Goal: Information Seeking & Learning: Find specific fact

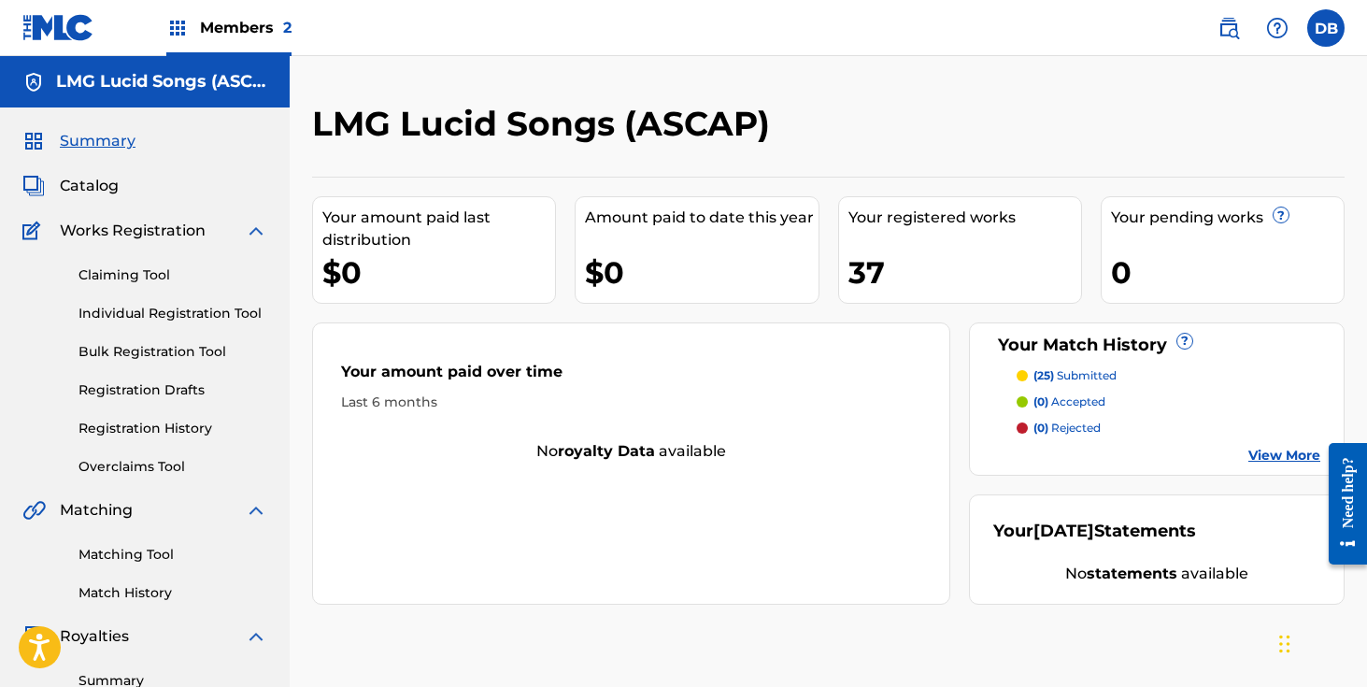
click at [1230, 33] on img at bounding box center [1228, 28] width 22 height 22
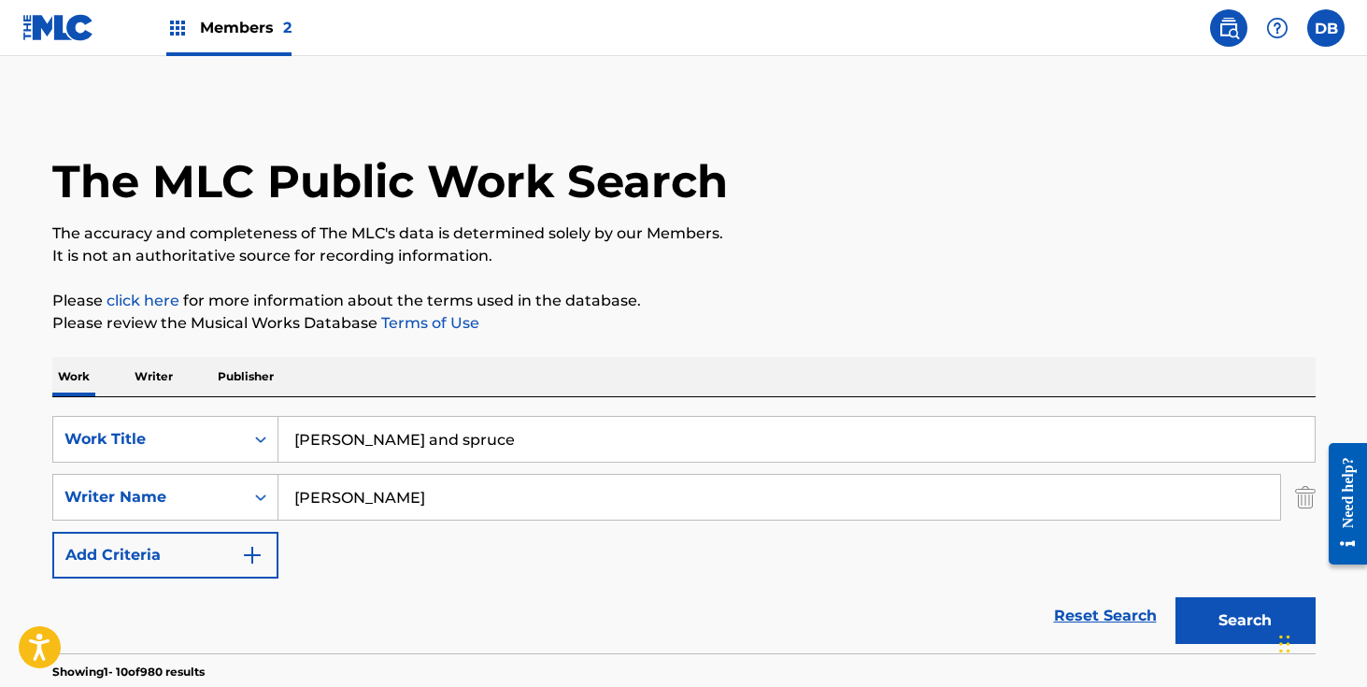
click at [586, 442] on input "[PERSON_NAME] and spruce" at bounding box center [796, 439] width 1036 height 45
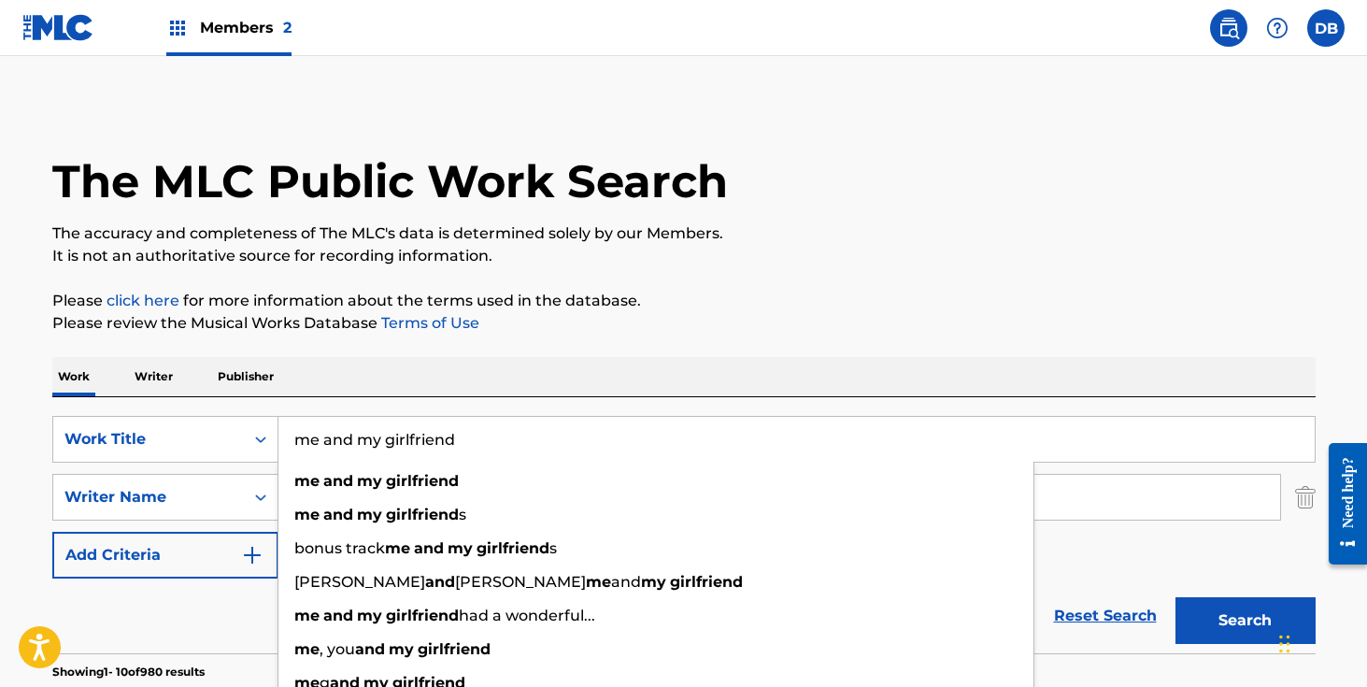
type input "me and my girlfriend"
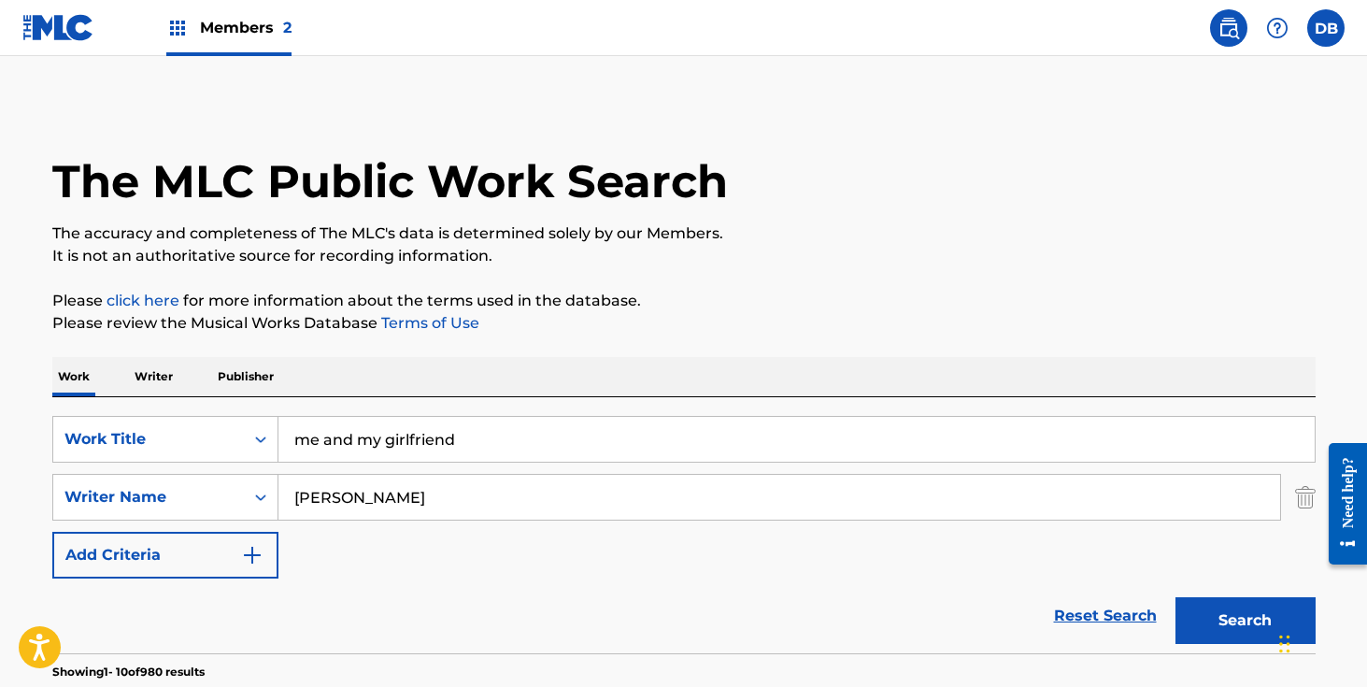
click at [391, 505] on input "[PERSON_NAME]" at bounding box center [778, 497] width 1001 height 45
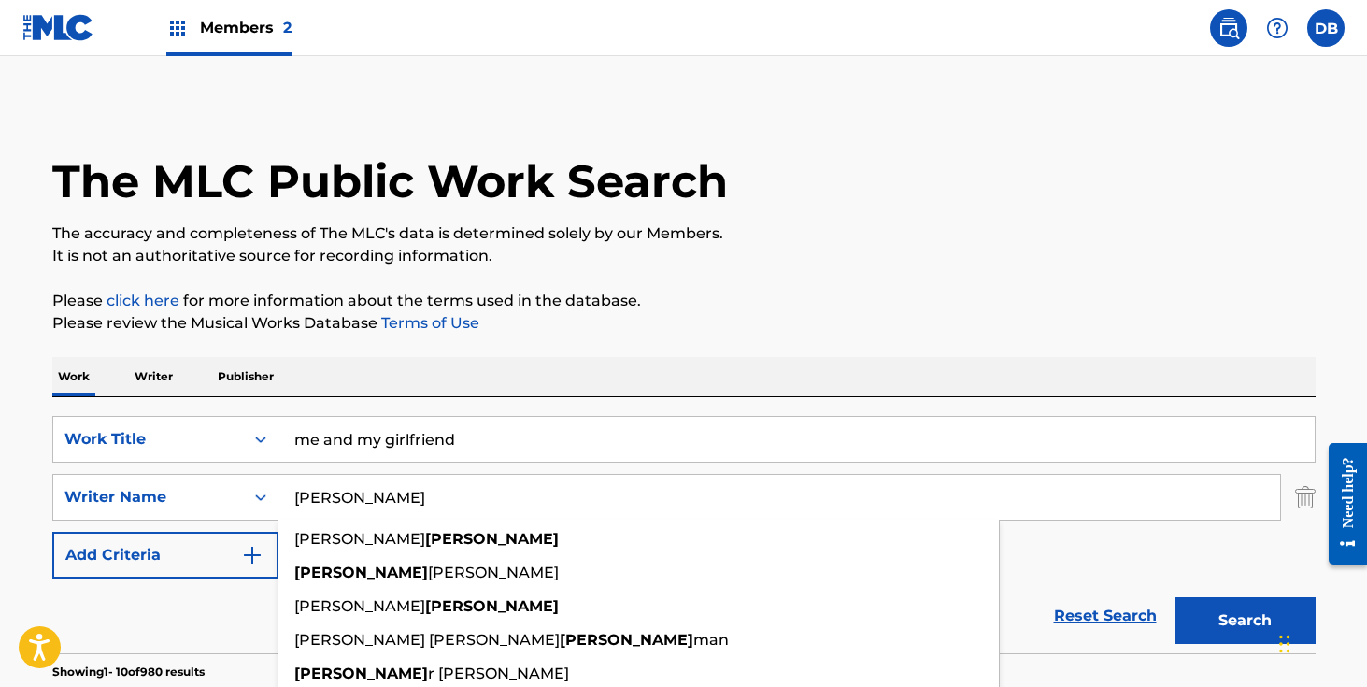
click at [391, 505] on input "[PERSON_NAME]" at bounding box center [778, 497] width 1001 height 45
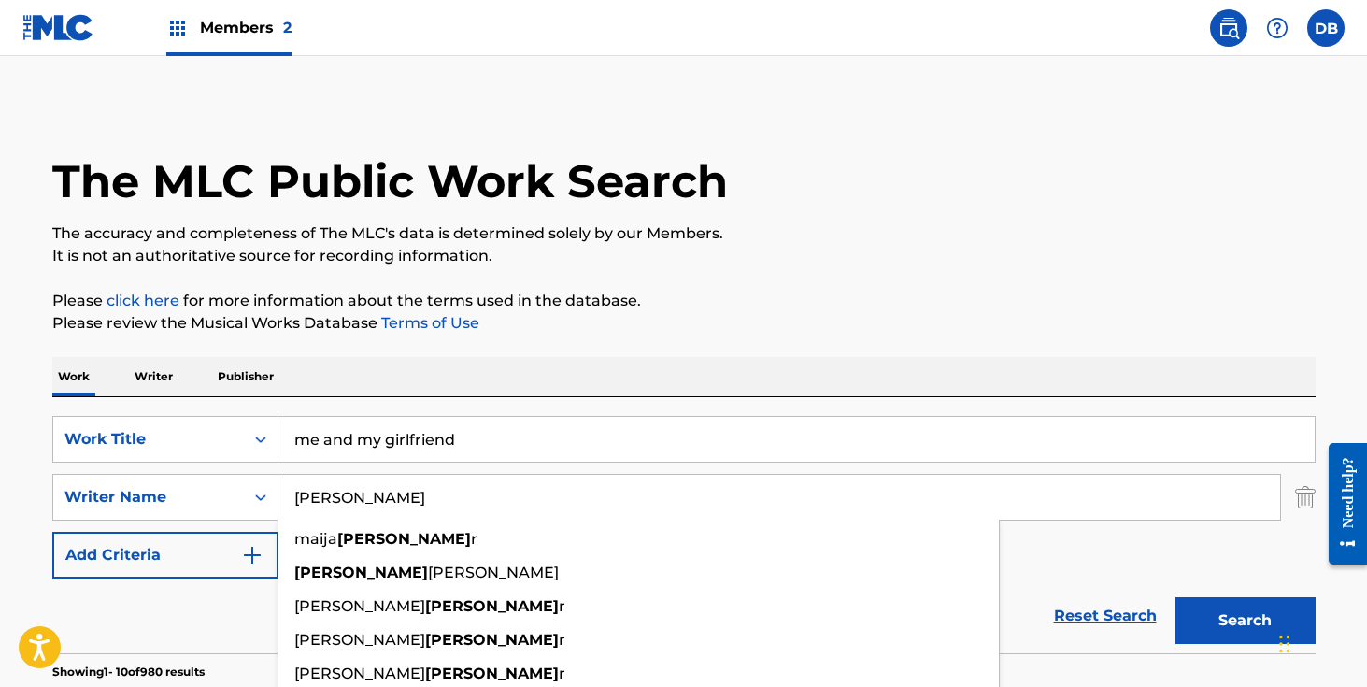
type input "[PERSON_NAME]"
click at [1175, 597] on button "Search" at bounding box center [1245, 620] width 140 height 47
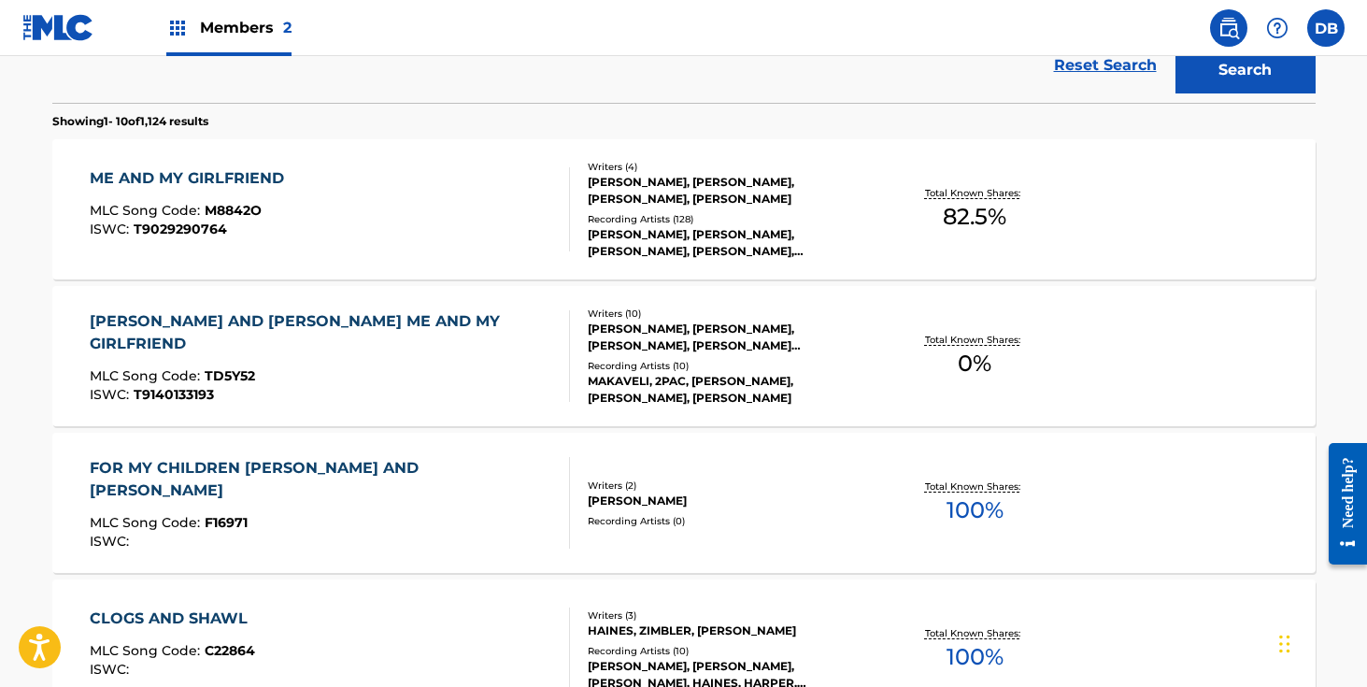
scroll to position [459, 0]
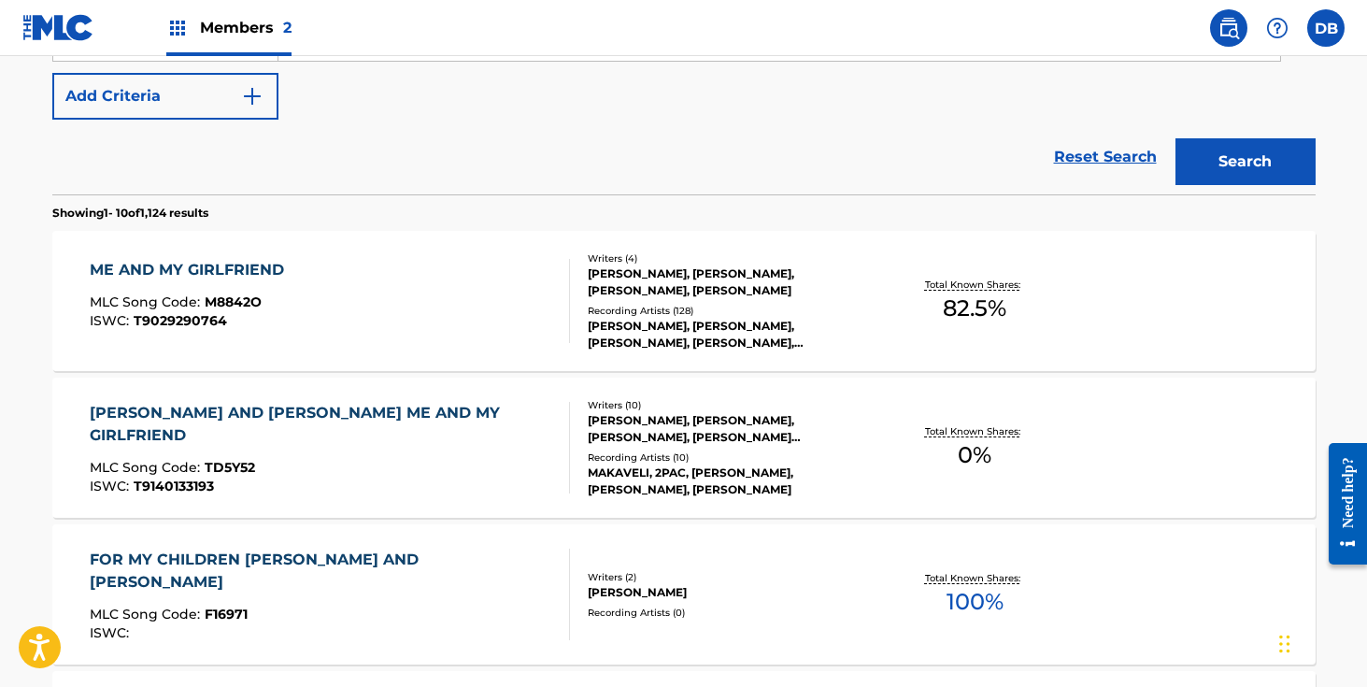
click at [660, 319] on div "[PERSON_NAME], [PERSON_NAME], [PERSON_NAME], [PERSON_NAME], [PERSON_NAME]" at bounding box center [729, 335] width 282 height 34
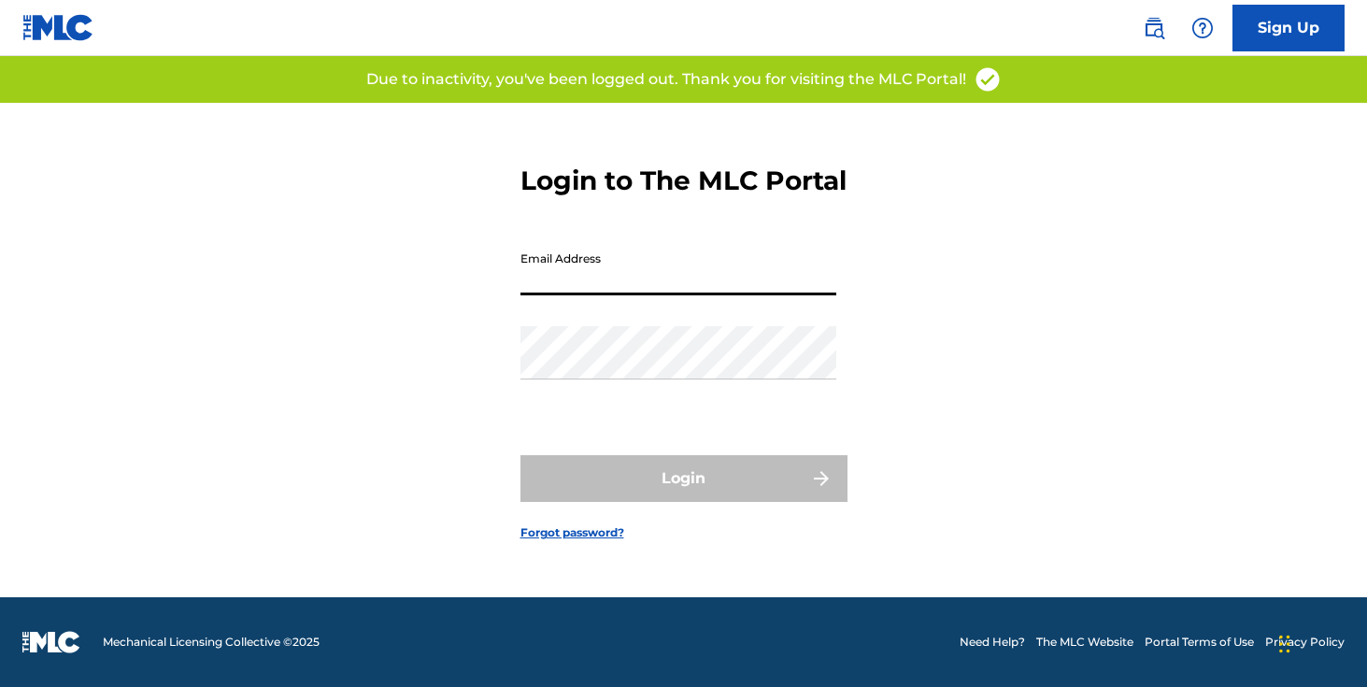
click at [644, 295] on input "Email Address" at bounding box center [678, 268] width 316 height 53
type input "[EMAIL_ADDRESS][DOMAIN_NAME]"
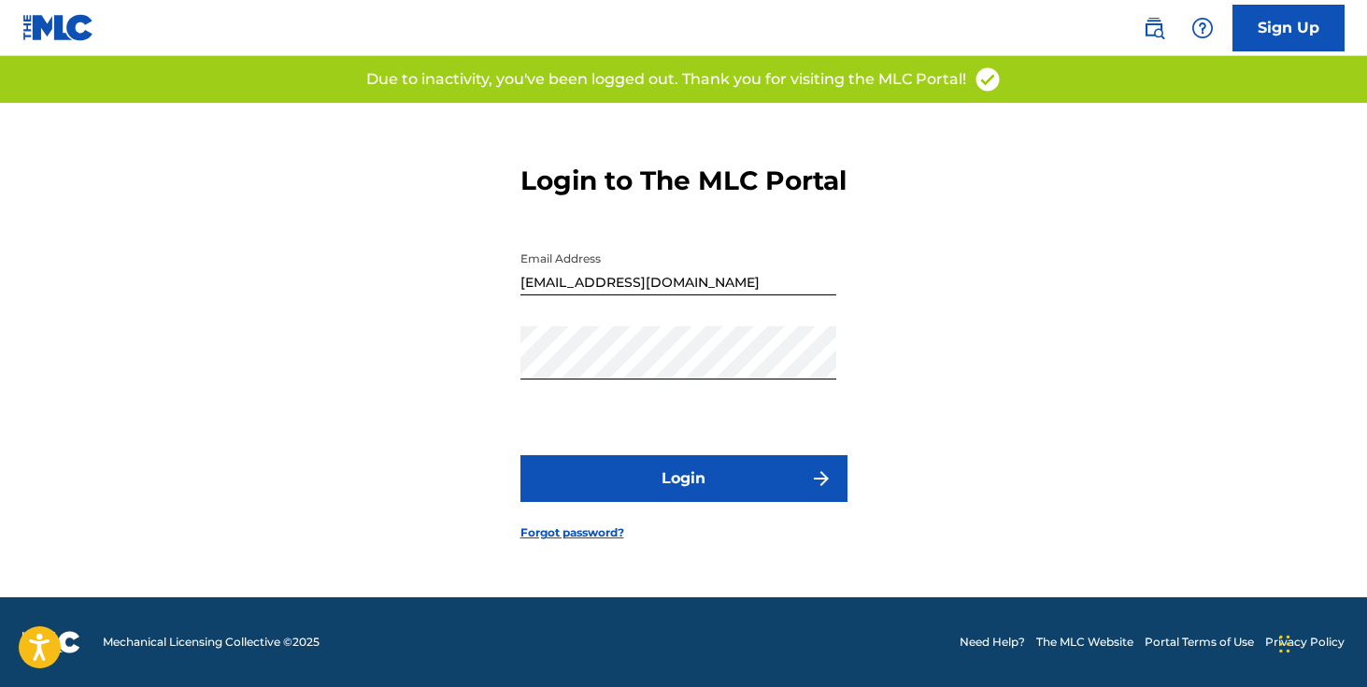
click at [687, 487] on button "Login" at bounding box center [683, 478] width 327 height 47
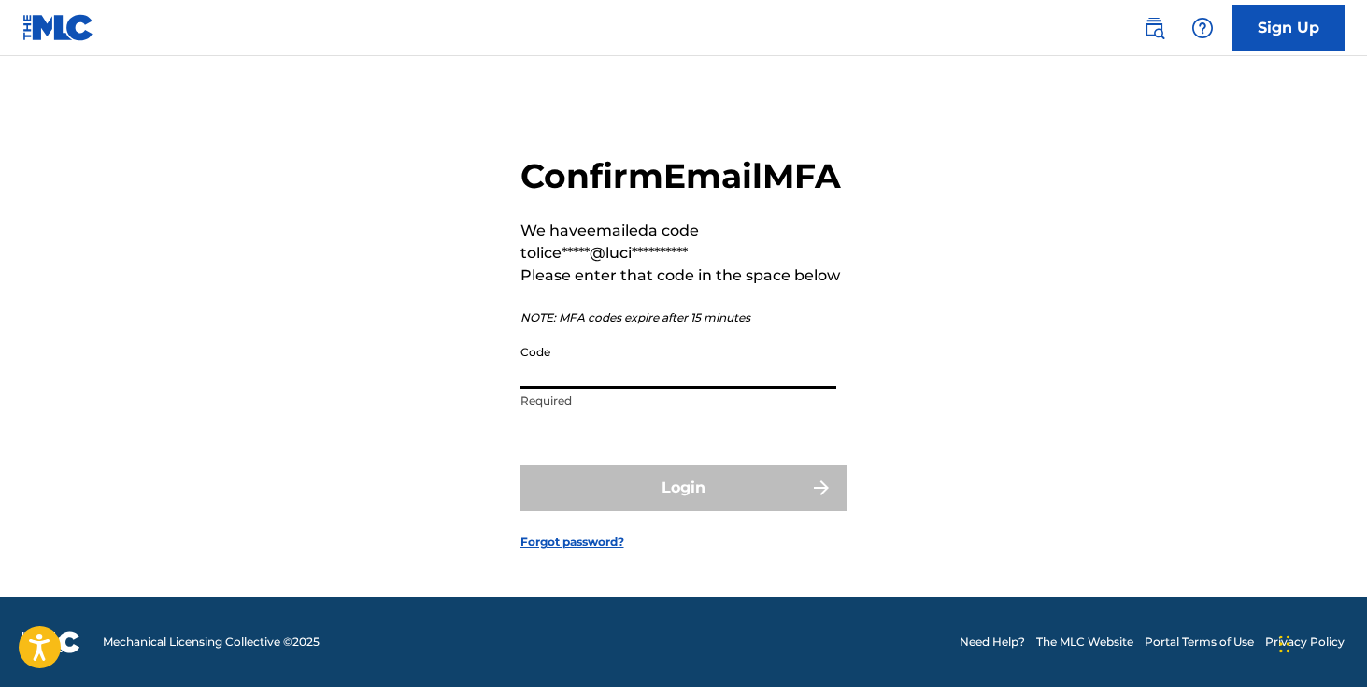
click at [615, 389] on input "Code" at bounding box center [678, 361] width 316 height 53
paste input "681045"
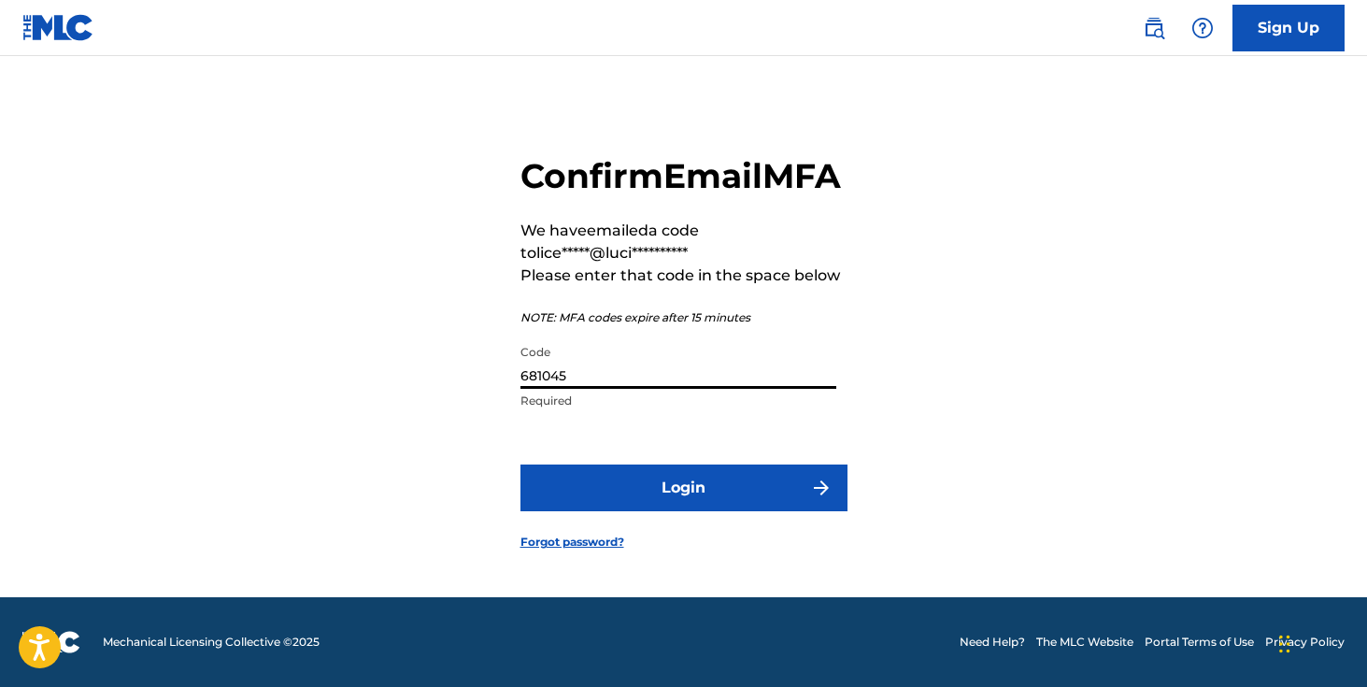
type input "681045"
click at [520, 464] on button "Login" at bounding box center [683, 487] width 327 height 47
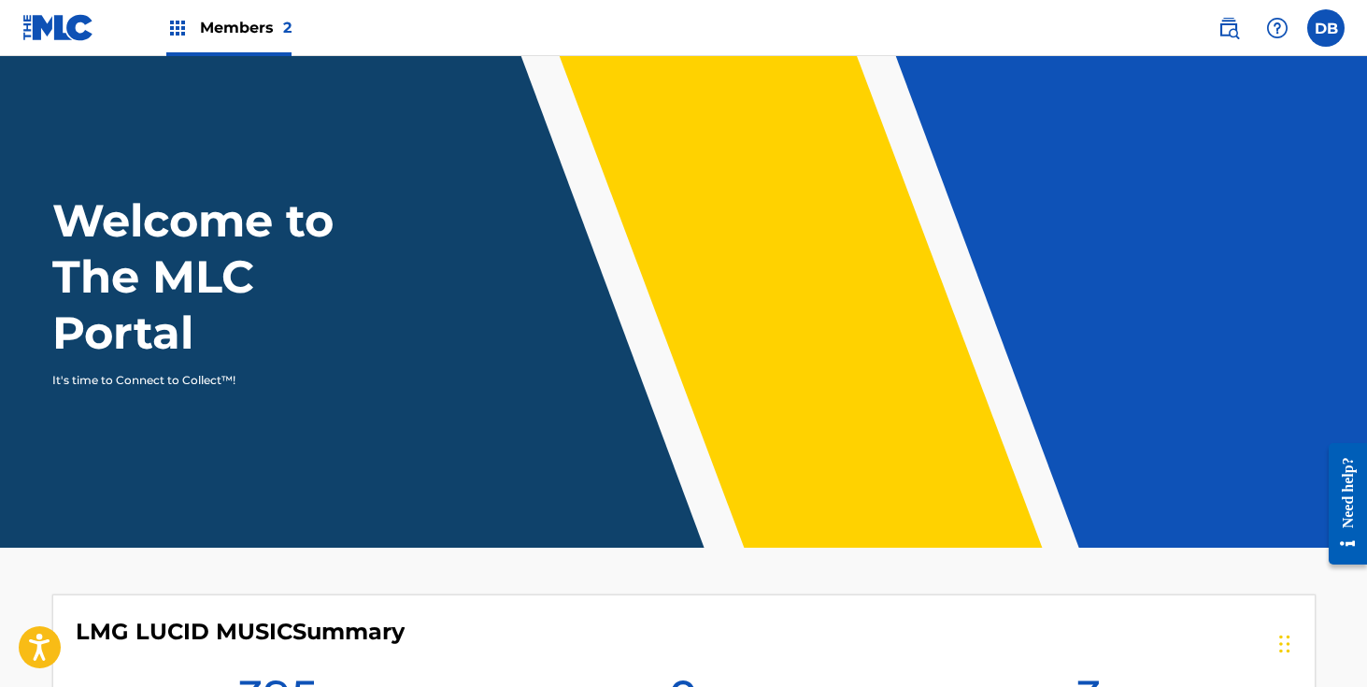
click at [1224, 28] on img at bounding box center [1228, 28] width 22 height 22
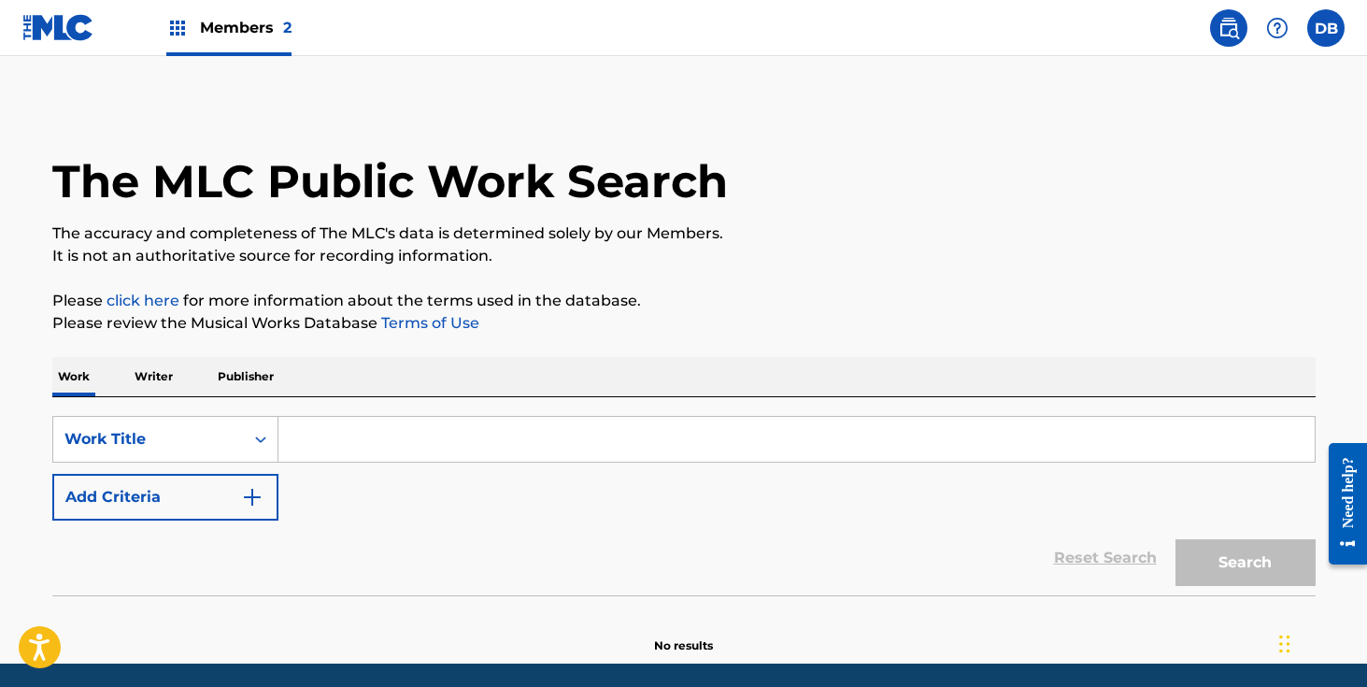
click at [499, 434] on input "Search Form" at bounding box center [796, 439] width 1036 height 45
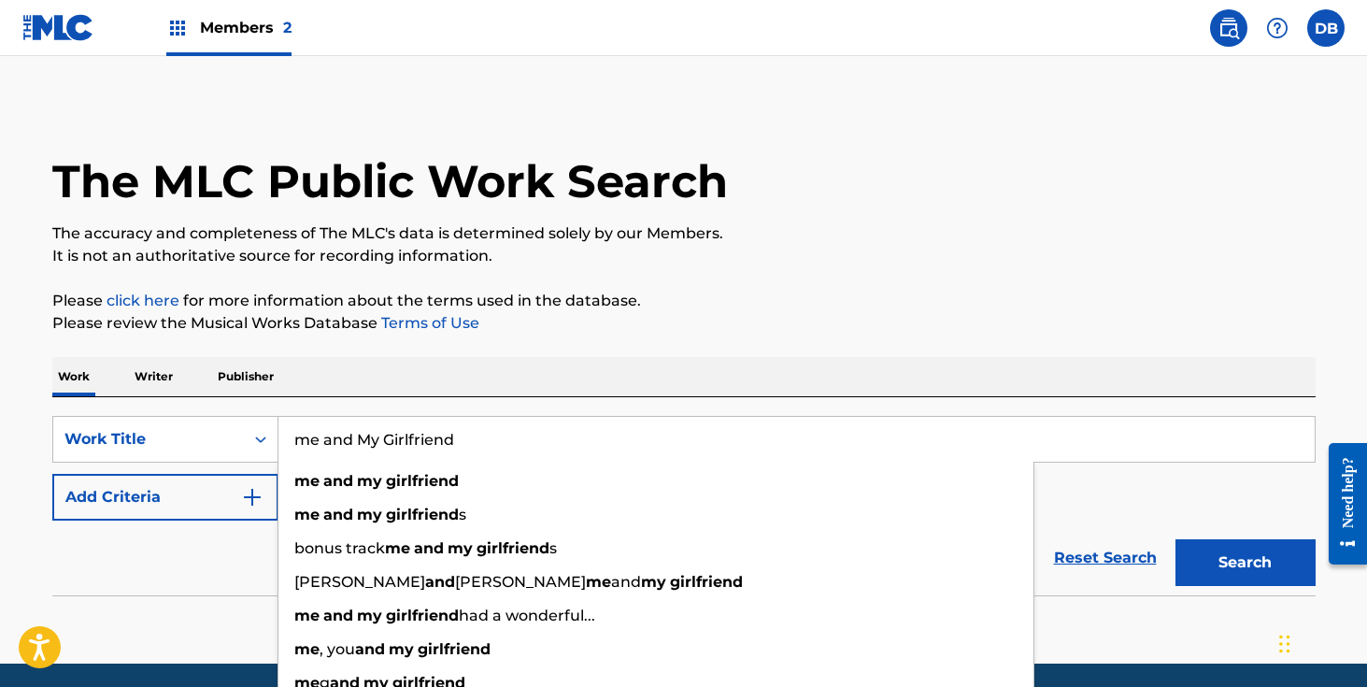
type input "me and My Girlfriend"
click at [731, 371] on div "Work Writer Publisher" at bounding box center [683, 376] width 1263 height 39
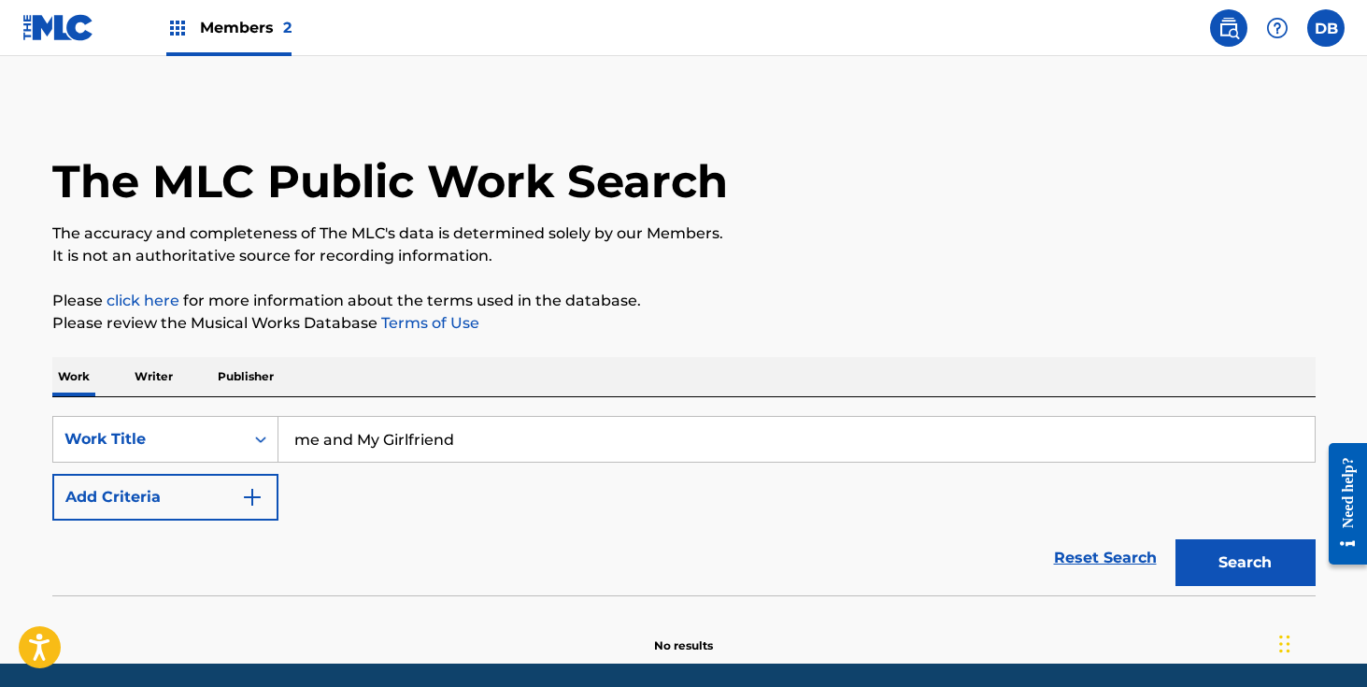
click at [497, 499] on div "SearchWithCriteria1f9d745c-7246-4245-9cd8-f8429efa96fe Work Title me and My Gir…" at bounding box center [683, 468] width 1263 height 105
click at [267, 497] on button "Add Criteria" at bounding box center [165, 497] width 226 height 47
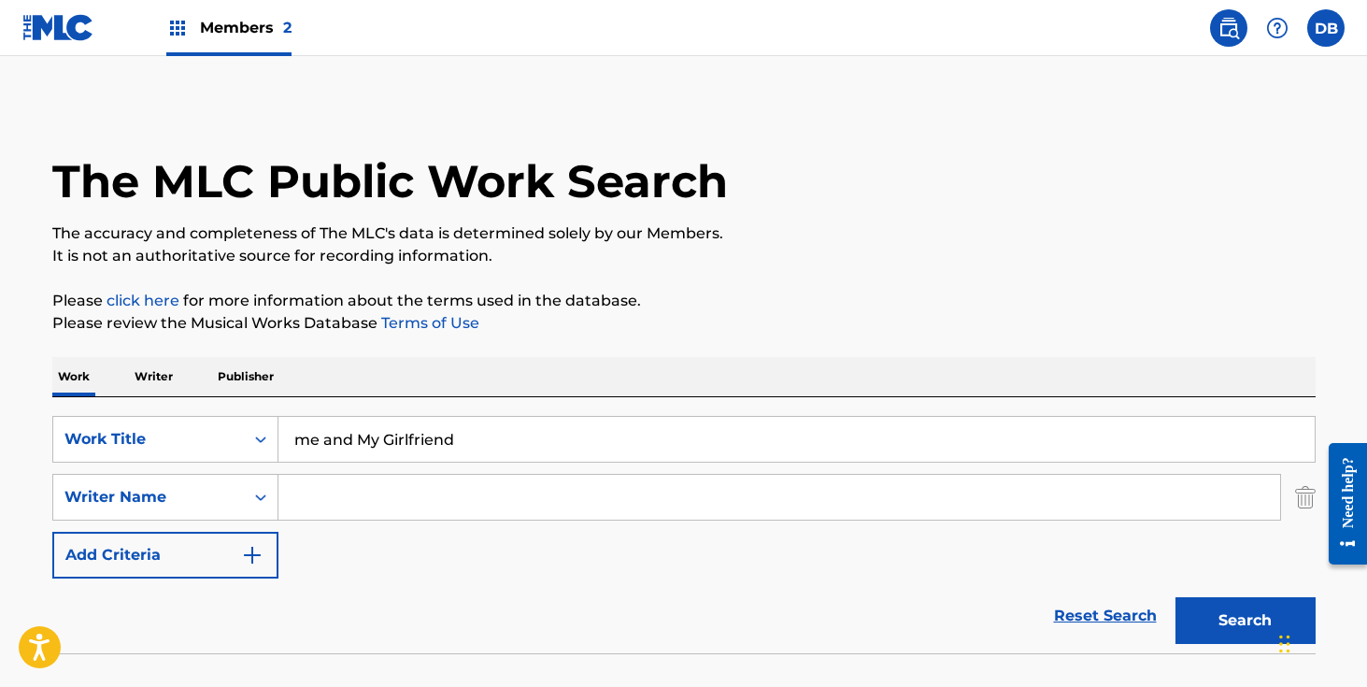
click at [347, 510] on input "Search Form" at bounding box center [778, 497] width 1001 height 45
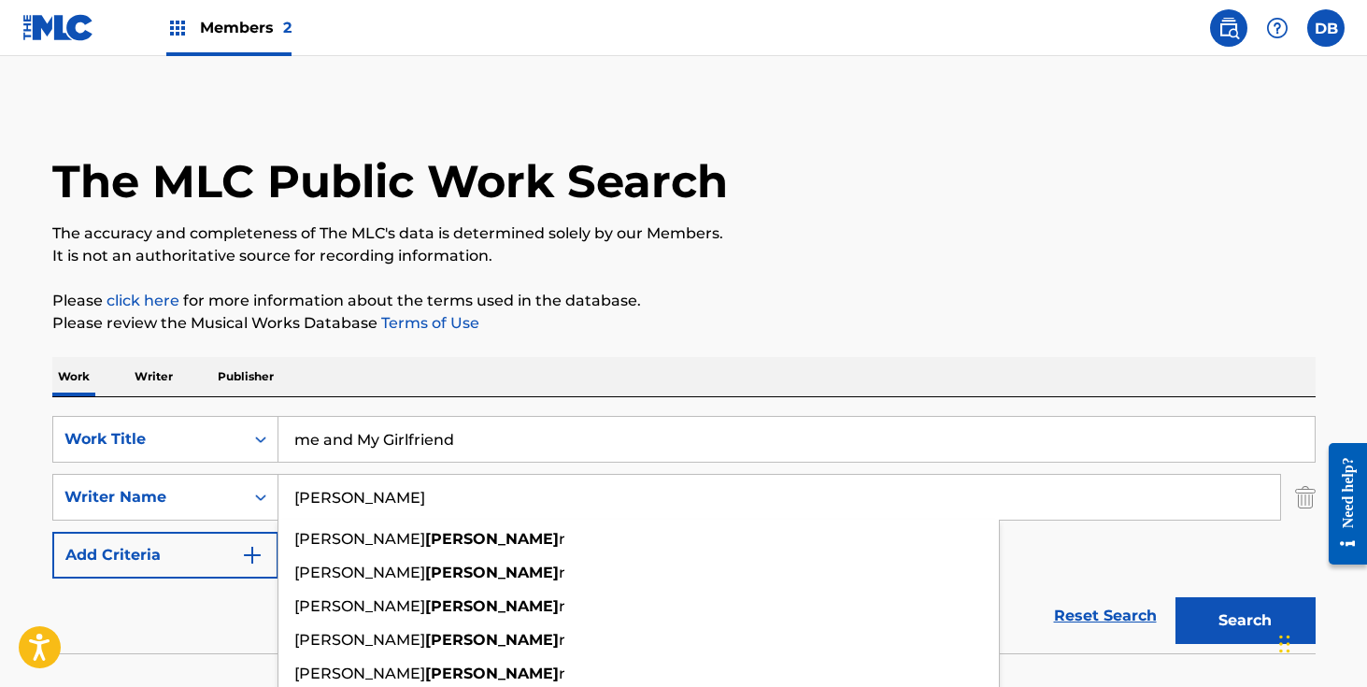
type input "[PERSON_NAME]"
click at [1175, 597] on button "Search" at bounding box center [1245, 620] width 140 height 47
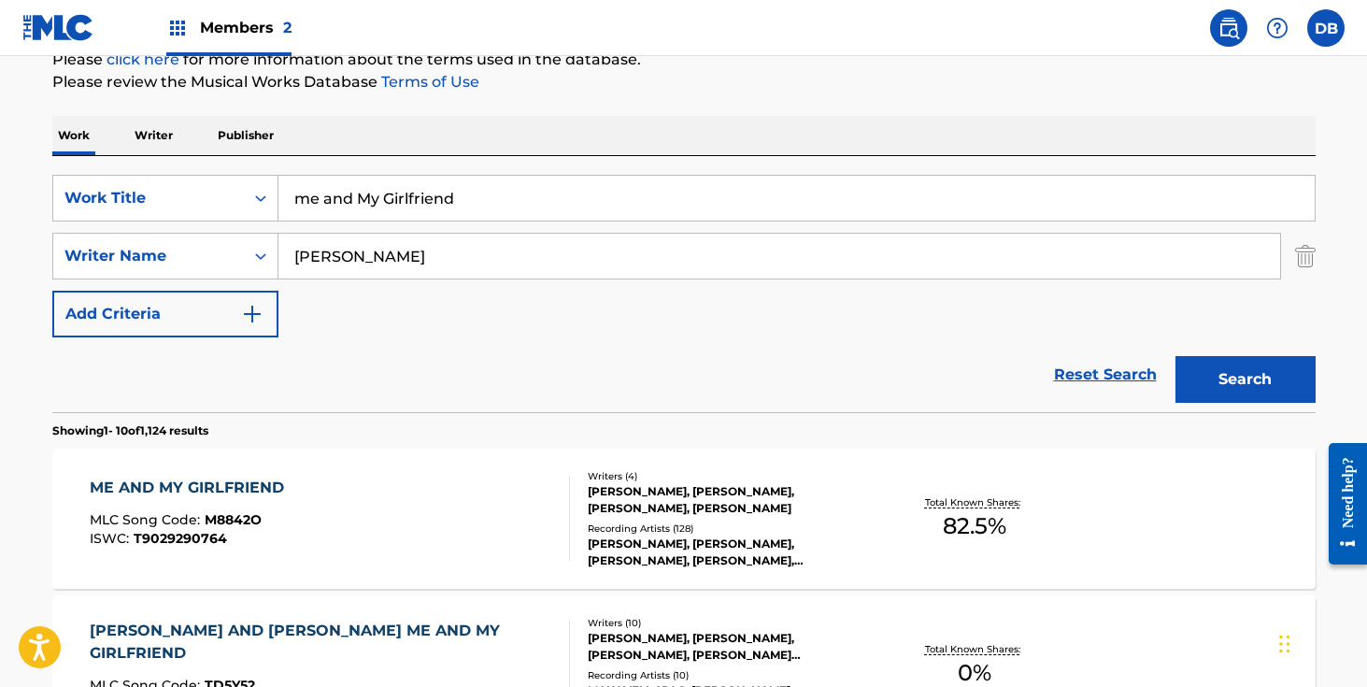
scroll to position [286, 0]
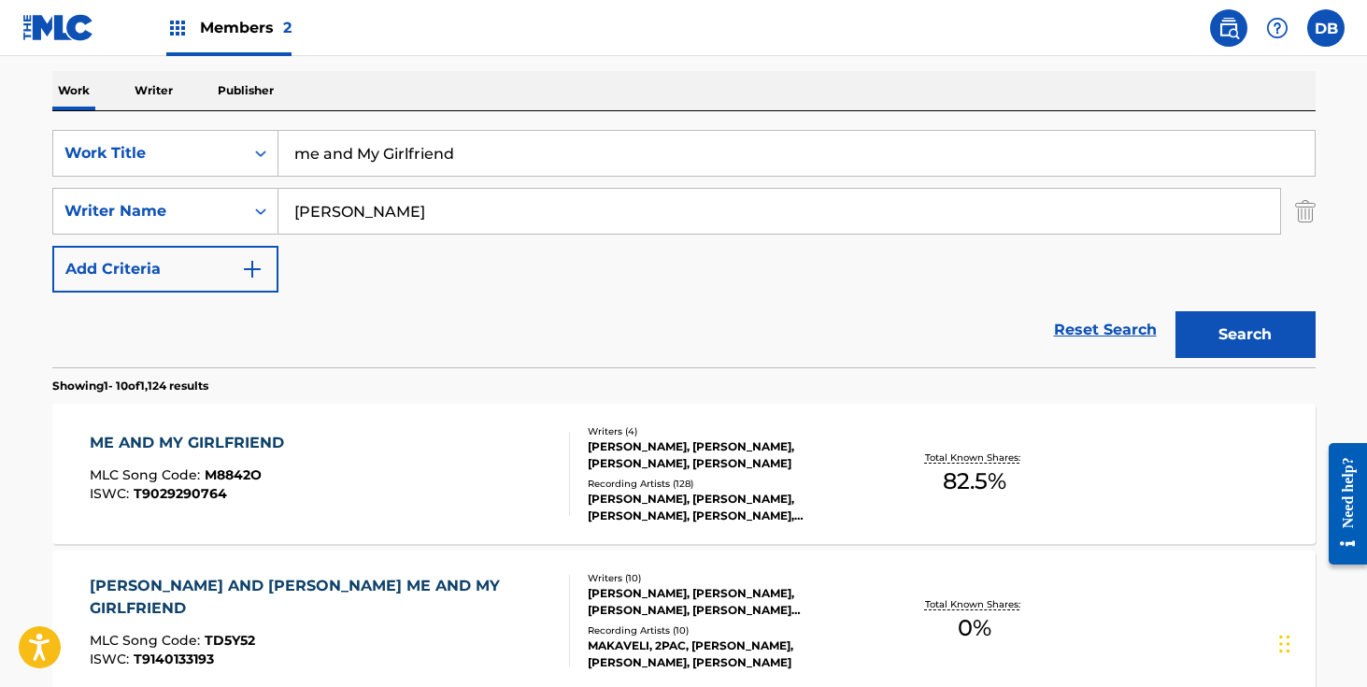
click at [755, 447] on div "[PERSON_NAME], [PERSON_NAME], [PERSON_NAME], [PERSON_NAME]" at bounding box center [729, 455] width 282 height 34
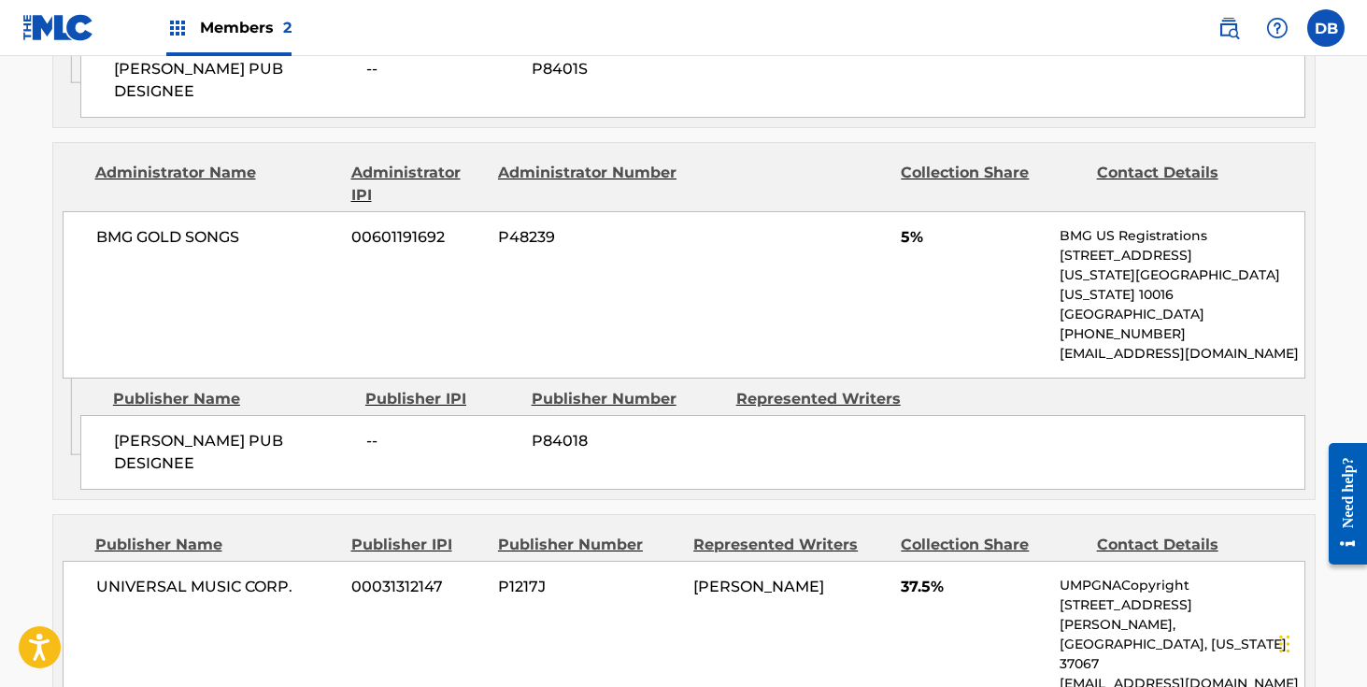
scroll to position [1239, 0]
